Goal: Transaction & Acquisition: Purchase product/service

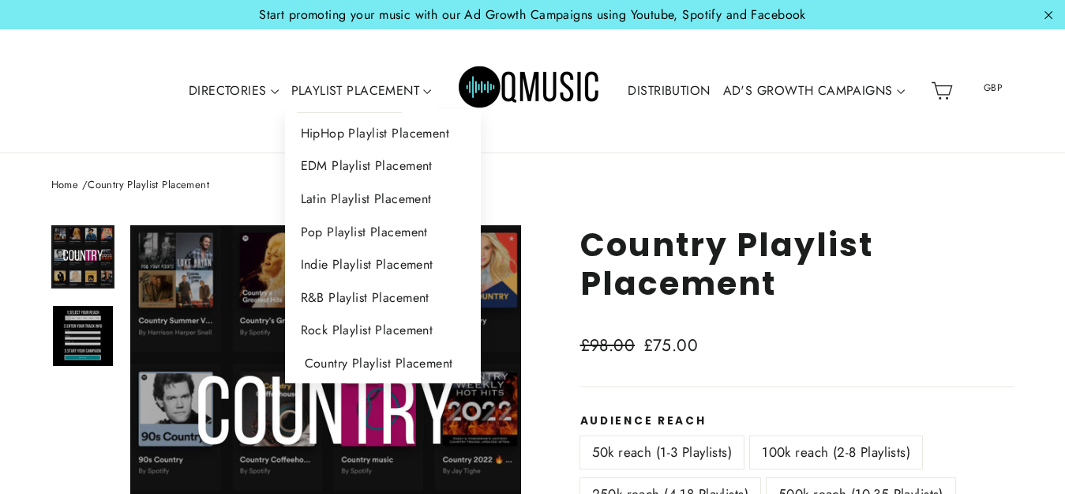
click at [374, 357] on link "Country Playlist Placement" at bounding box center [383, 363] width 197 height 33
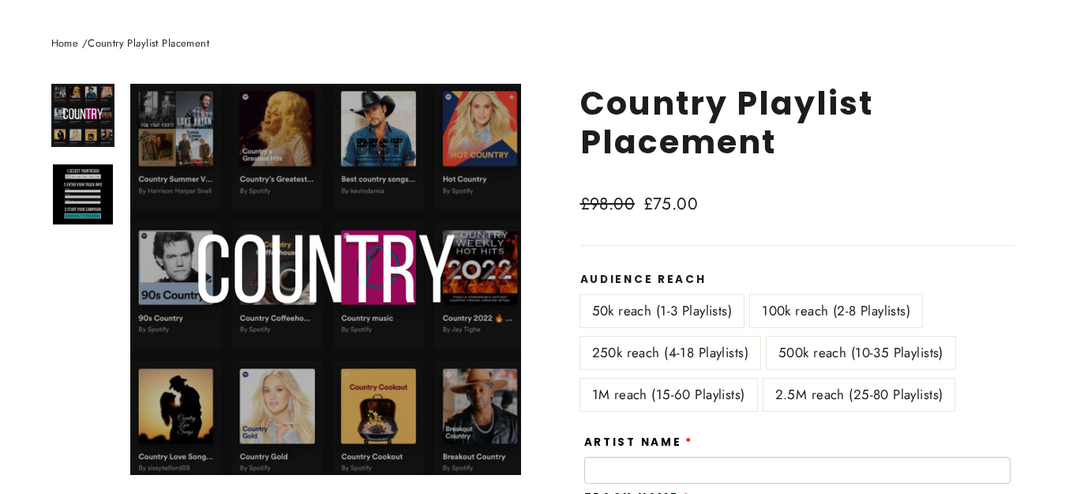
click at [703, 340] on label "250k reach (4-18 Playlists)" at bounding box center [670, 352] width 180 height 32
click at [685, 314] on label "50k reach (1-3 Playlists)" at bounding box center [662, 311] width 164 height 32
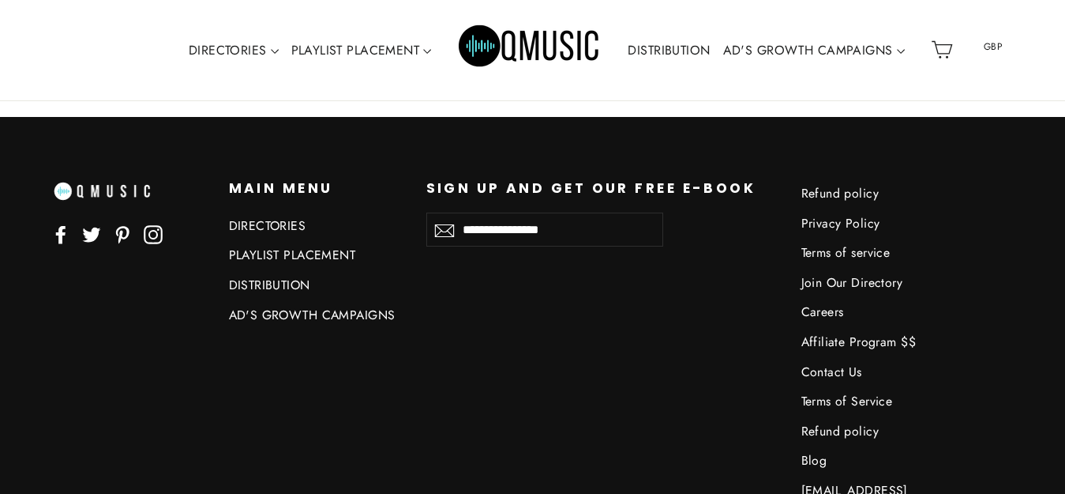
scroll to position [3933, 0]
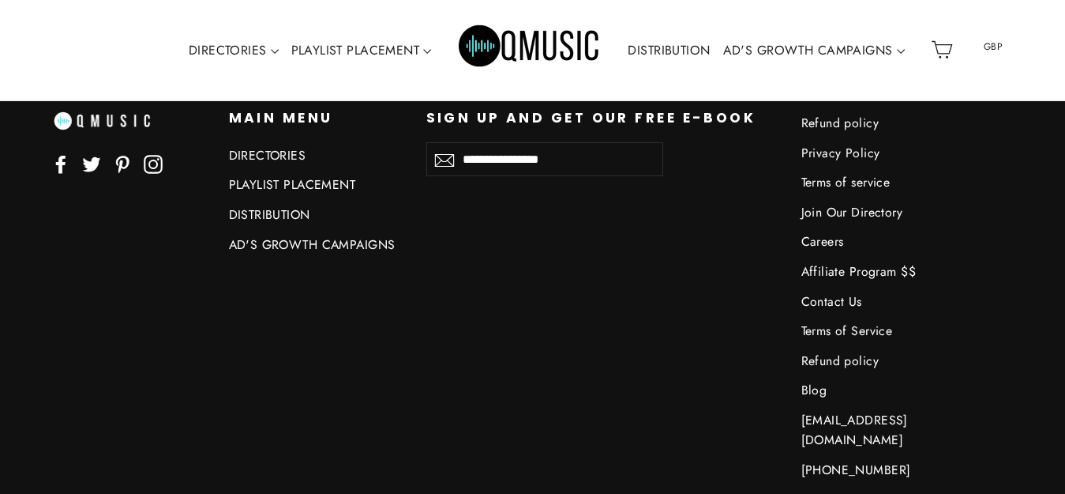
click at [322, 186] on link "PLAYLIST PLACEMENT" at bounding box center [316, 184] width 174 height 26
